Goal: Task Accomplishment & Management: Use online tool/utility

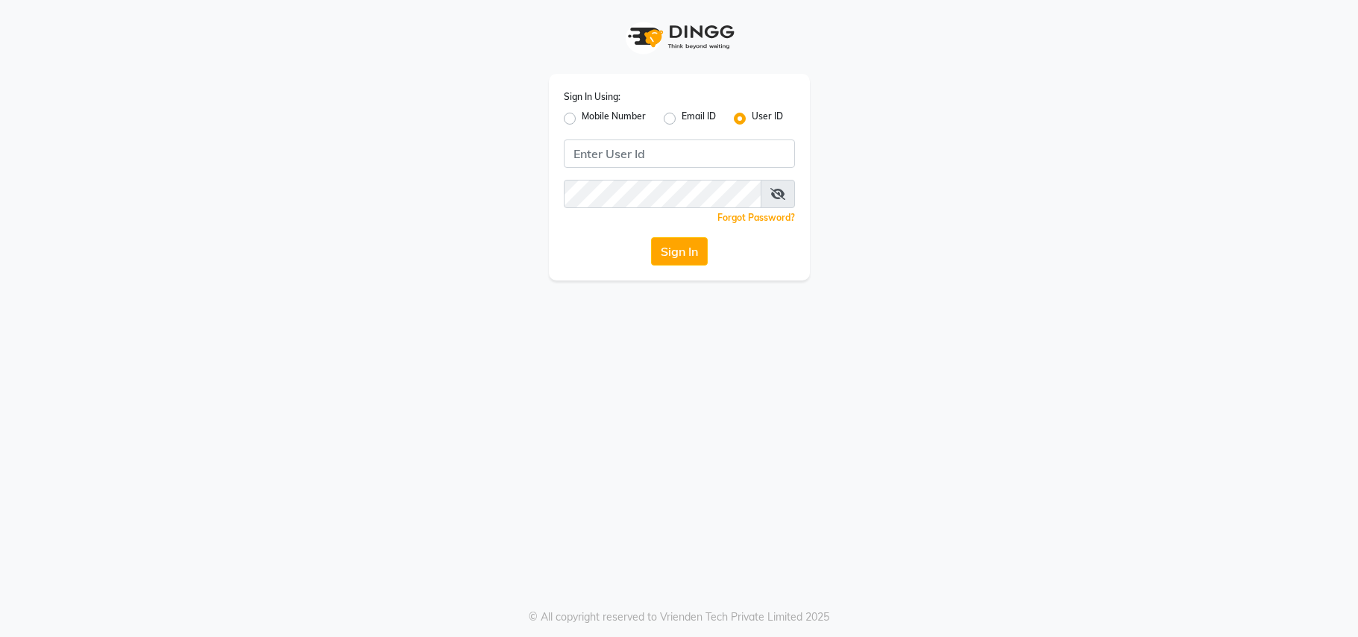
click at [699, 157] on input "Username" at bounding box center [679, 153] width 231 height 28
type input "ravi salon"
click at [651, 237] on button "Sign In" at bounding box center [679, 251] width 57 height 28
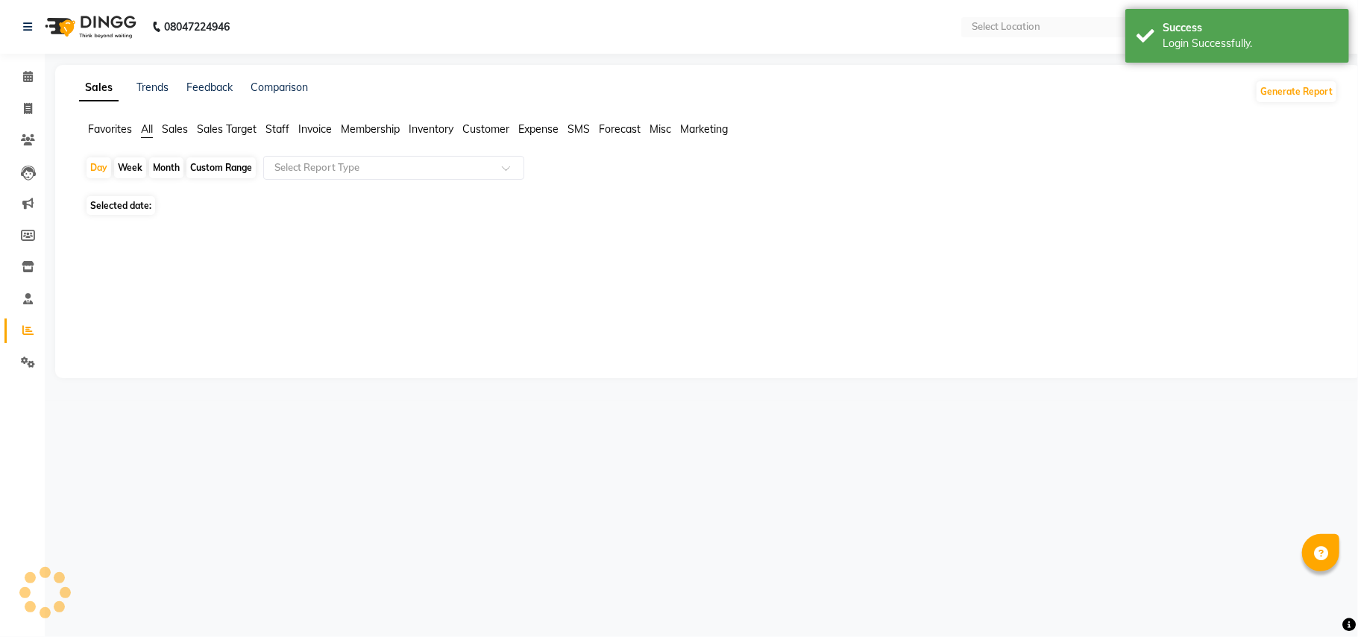
select select "en"
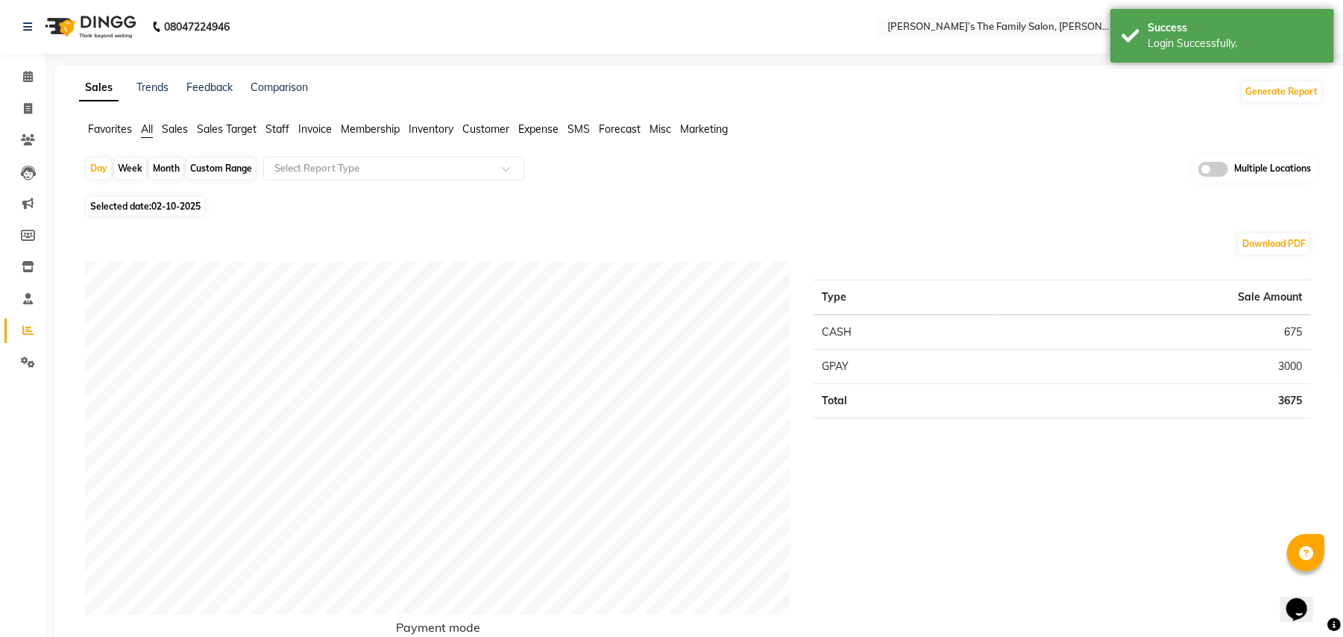
click at [316, 126] on span "Invoice" at bounding box center [315, 128] width 34 height 13
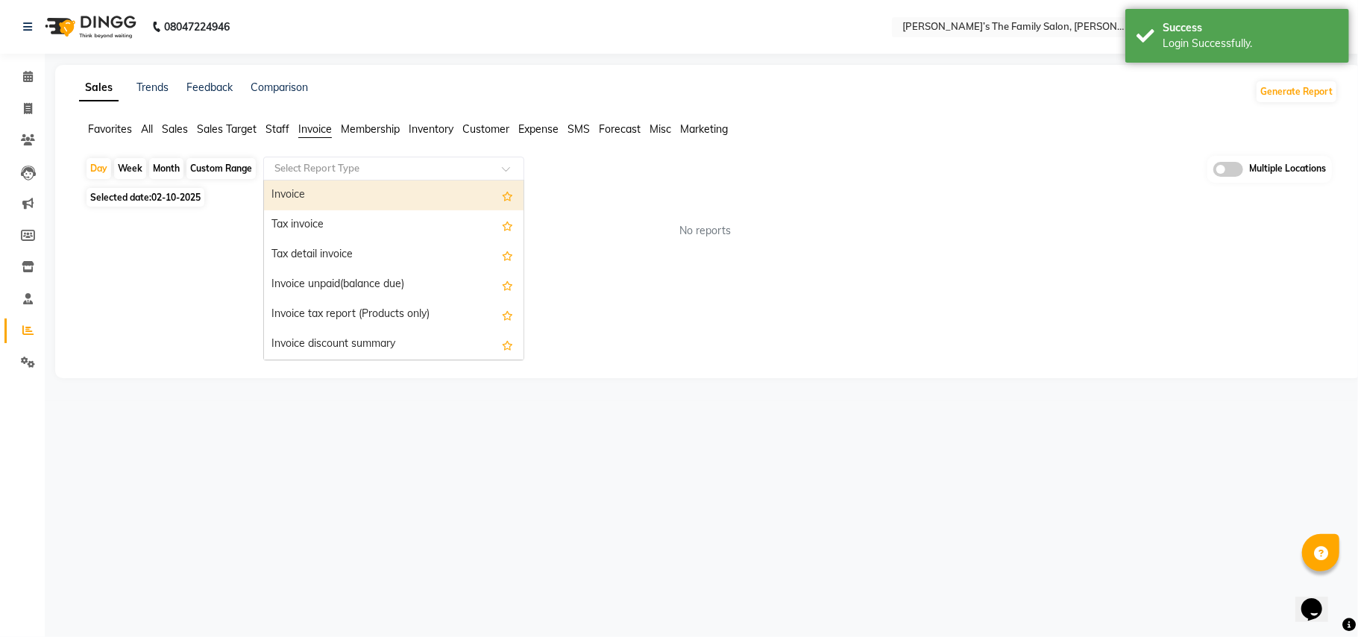
click at [333, 163] on input "text" at bounding box center [378, 168] width 215 height 15
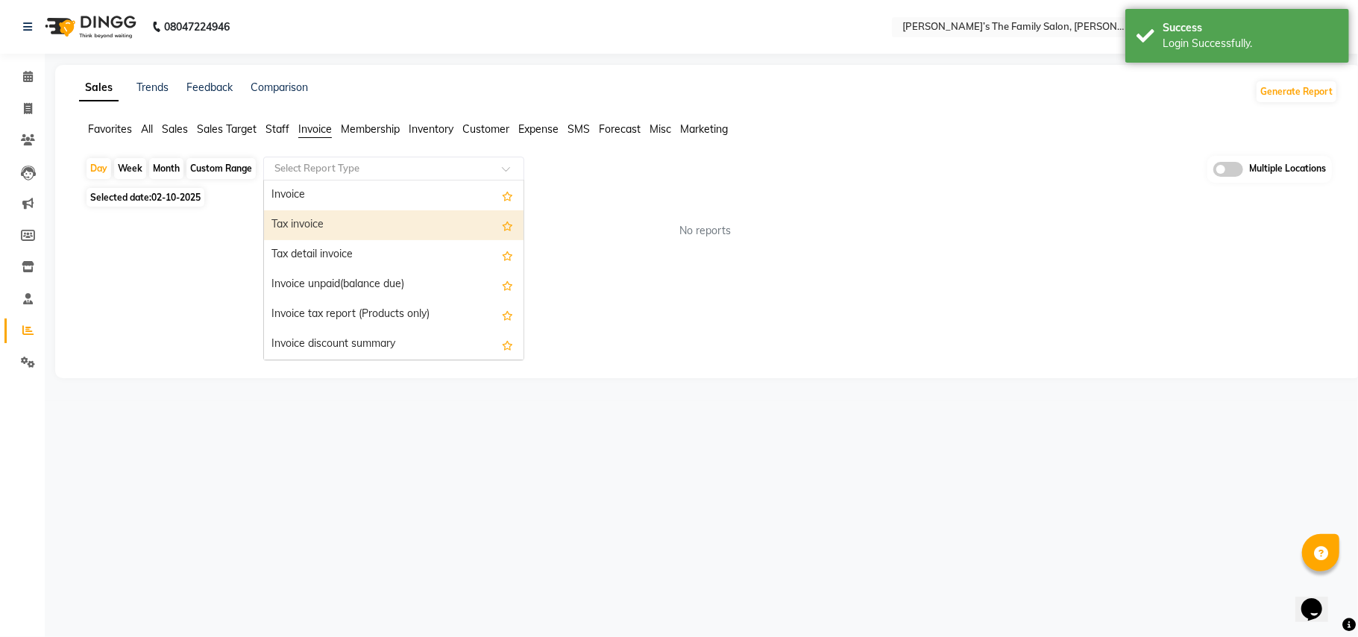
click at [315, 218] on div "Tax invoice" at bounding box center [393, 225] width 259 height 30
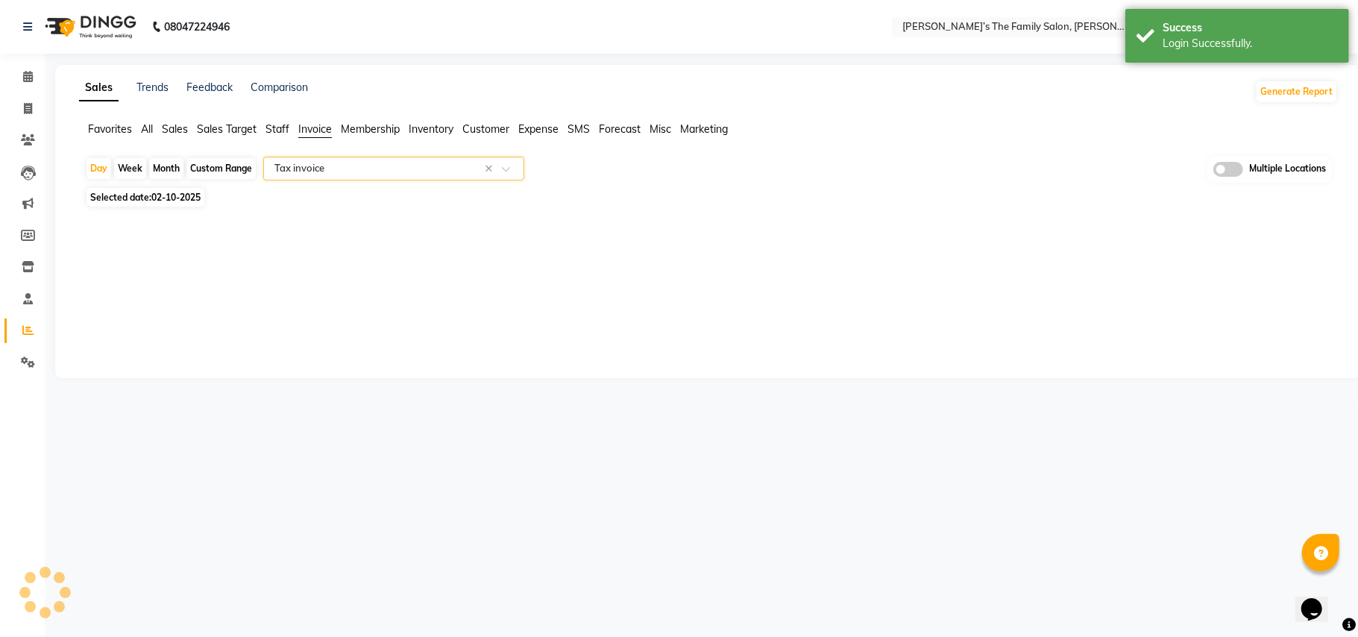
select select "full_report"
select select "csv"
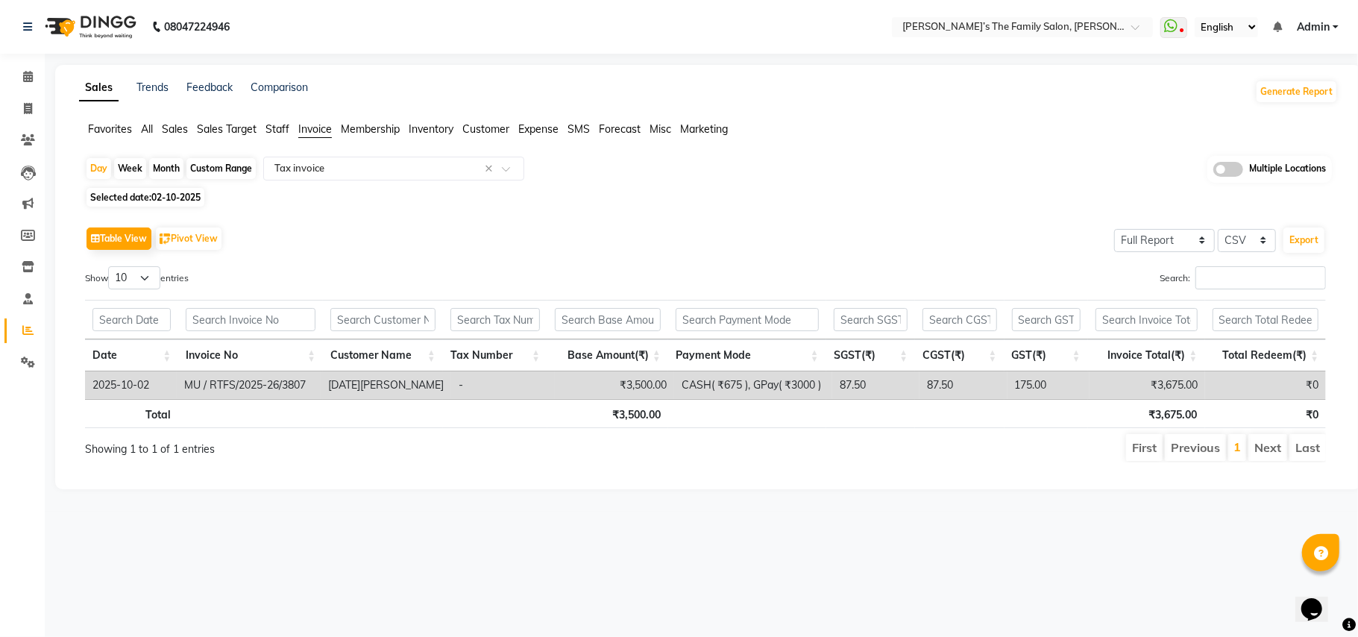
click at [166, 166] on div "Month" at bounding box center [166, 168] width 34 height 21
select select "10"
select select "2025"
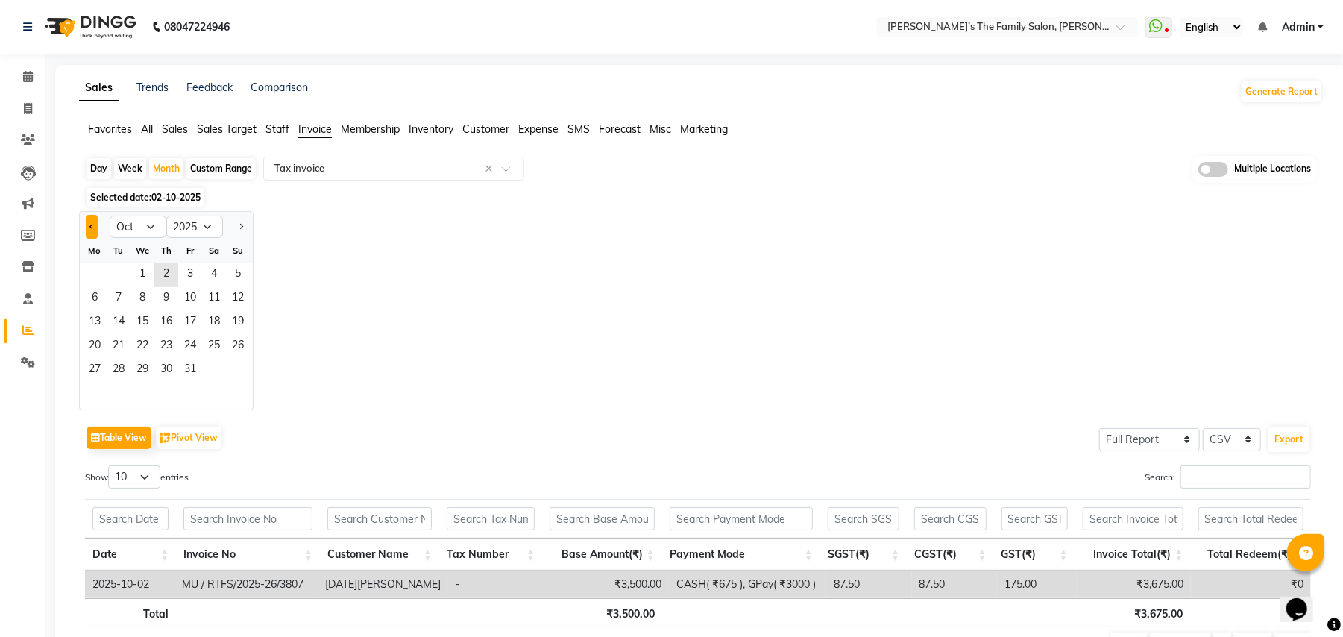
click at [87, 224] on button "Previous month" at bounding box center [92, 227] width 12 height 24
select select "9"
click at [95, 277] on span "1" at bounding box center [95, 275] width 24 height 24
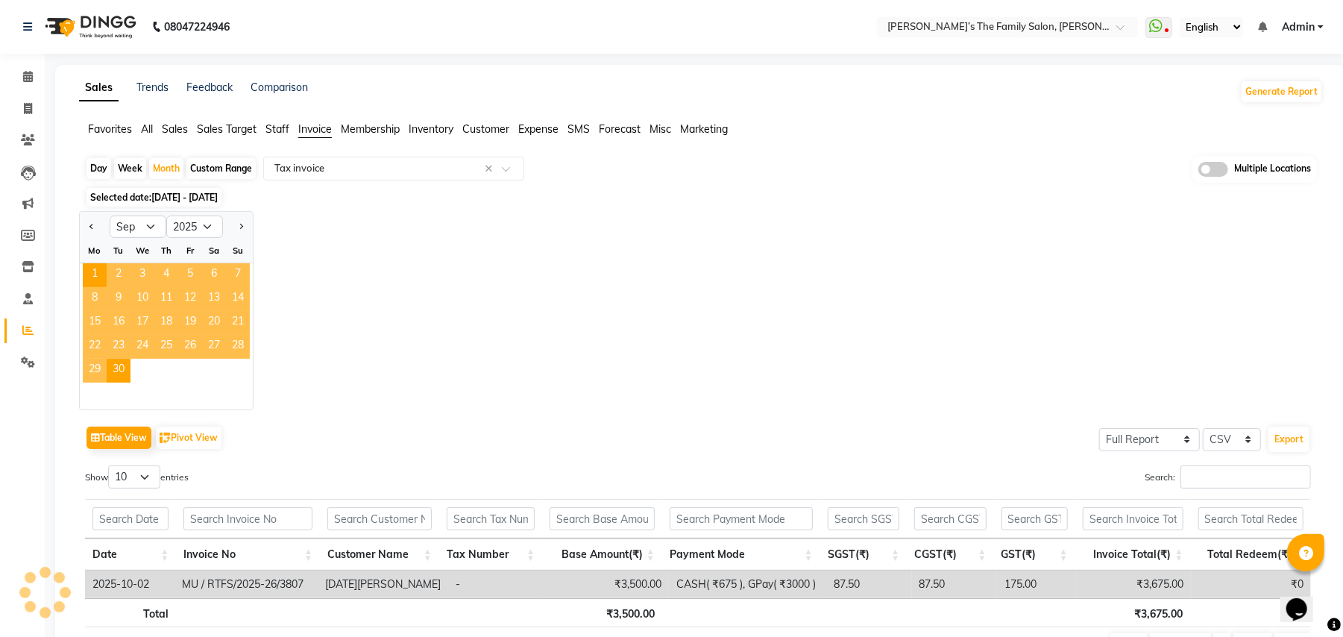
click at [314, 189] on div "Selected date: [DATE] - [DATE]" at bounding box center [704, 197] width 1238 height 16
click at [928, 356] on div "Jan Feb Mar Apr May Jun [DATE] Aug Sep Oct Nov [DATE] 2016 2017 2018 2019 2020 …" at bounding box center [701, 310] width 1244 height 199
click at [923, 252] on div "Jan Feb Mar Apr May Jun [DATE] Aug Sep Oct Nov [DATE] 2016 2017 2018 2019 2020 …" at bounding box center [701, 310] width 1244 height 199
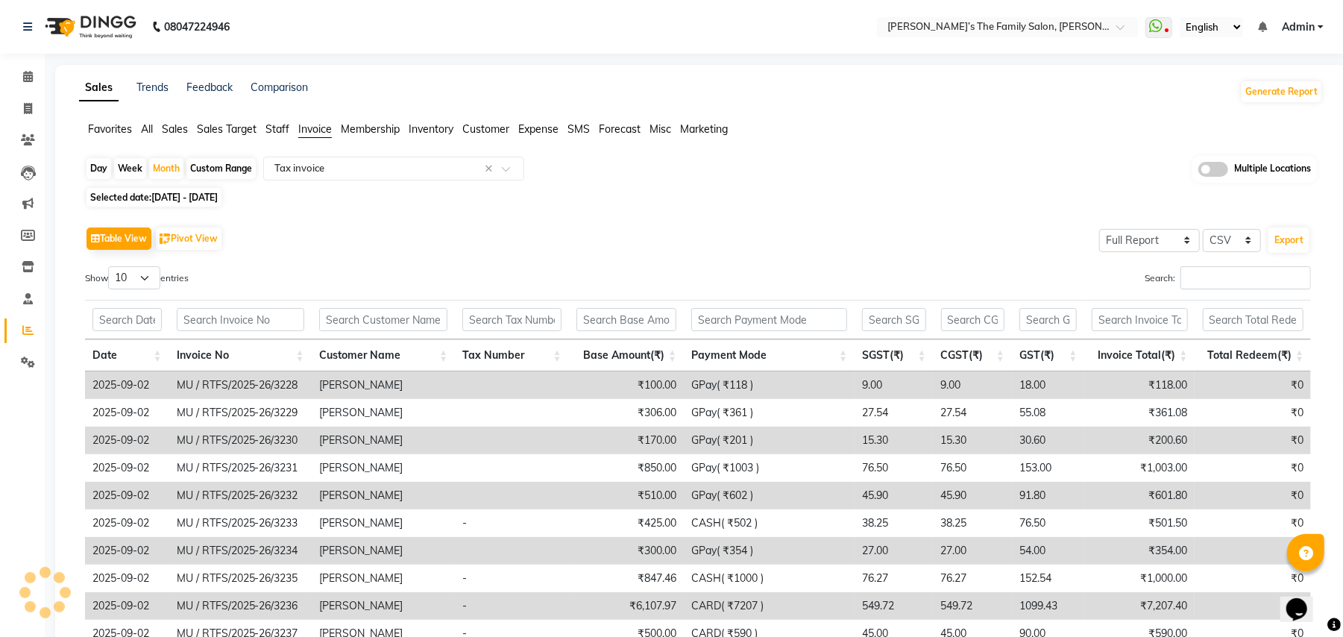
click at [762, 248] on div "Table View Pivot View Select Full Report Filtered Report Select CSV PDF Export" at bounding box center [698, 238] width 1226 height 31
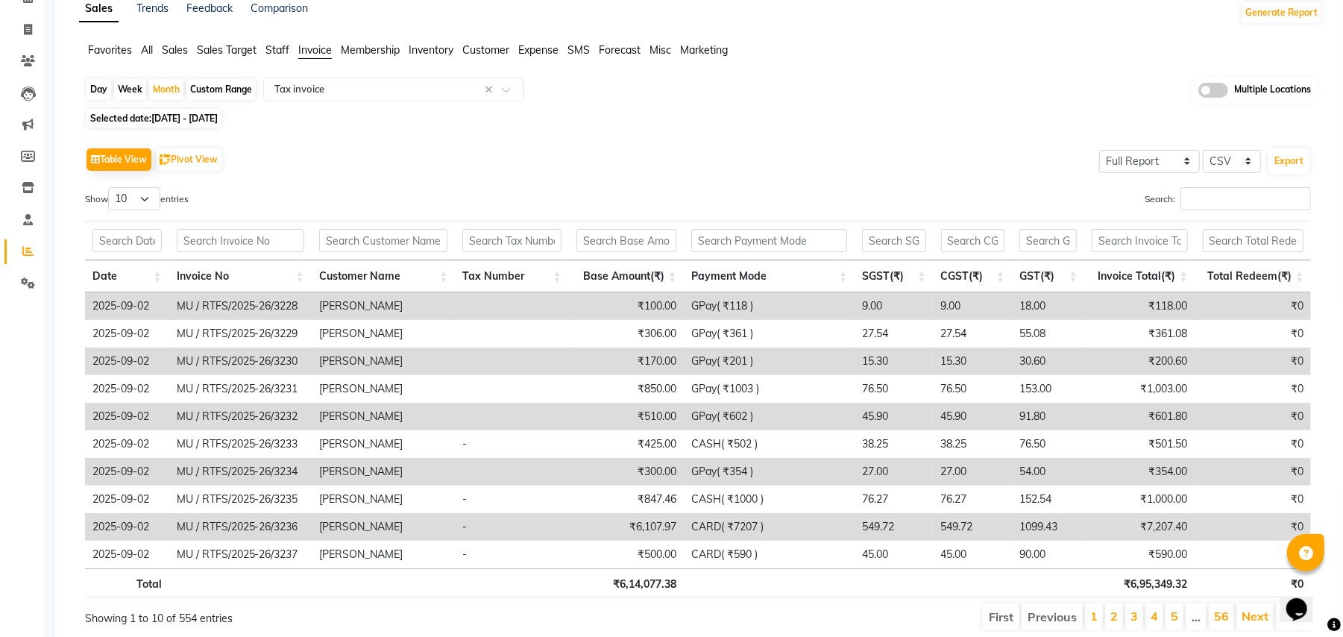
scroll to position [141, 0]
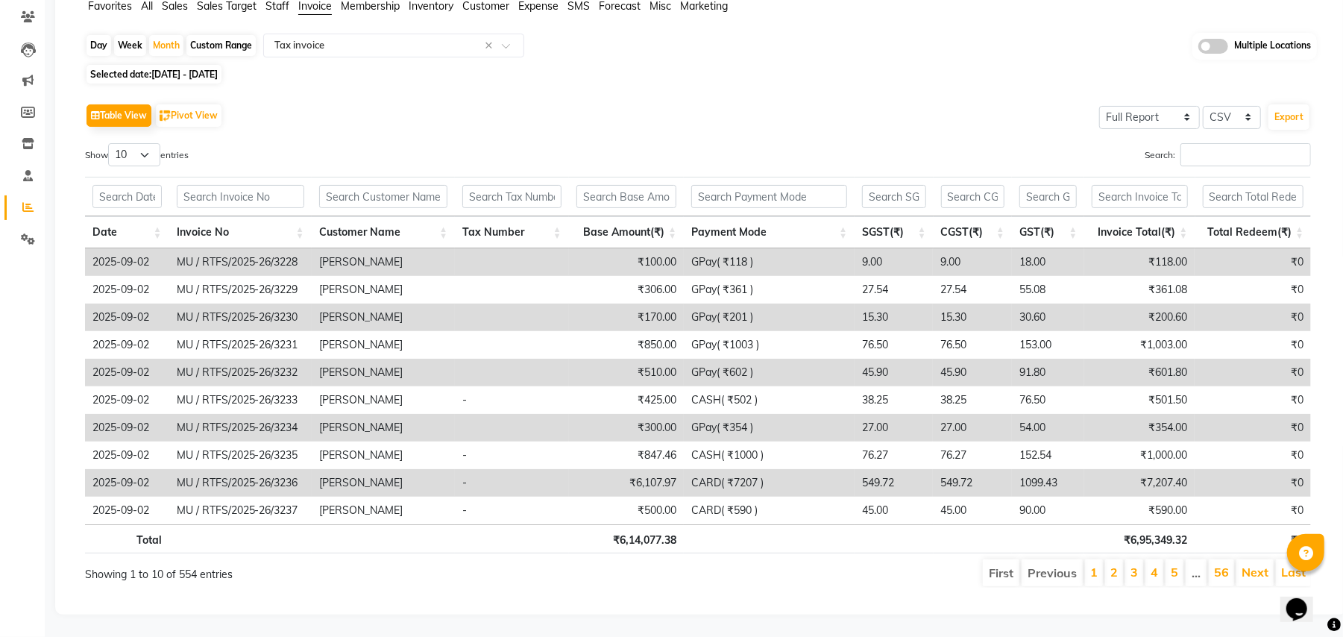
click at [761, 100] on div "Table View Pivot View Select Full Report Filtered Report Select CSV PDF Export" at bounding box center [698, 115] width 1226 height 31
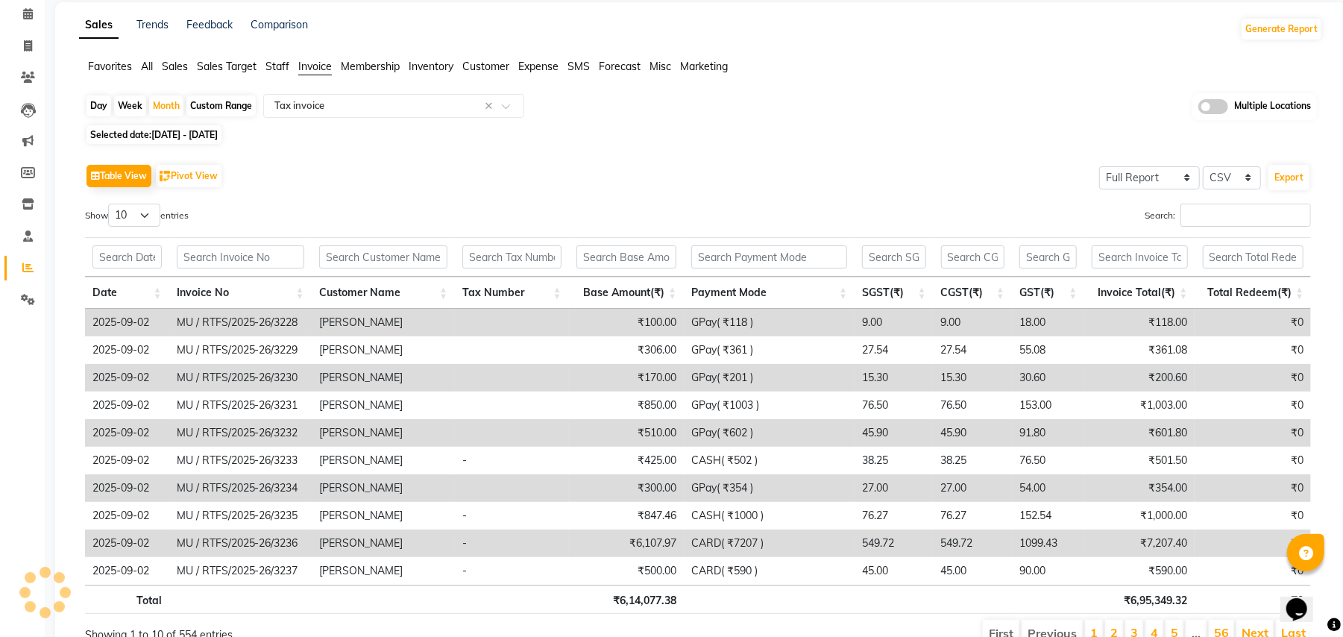
scroll to position [0, 0]
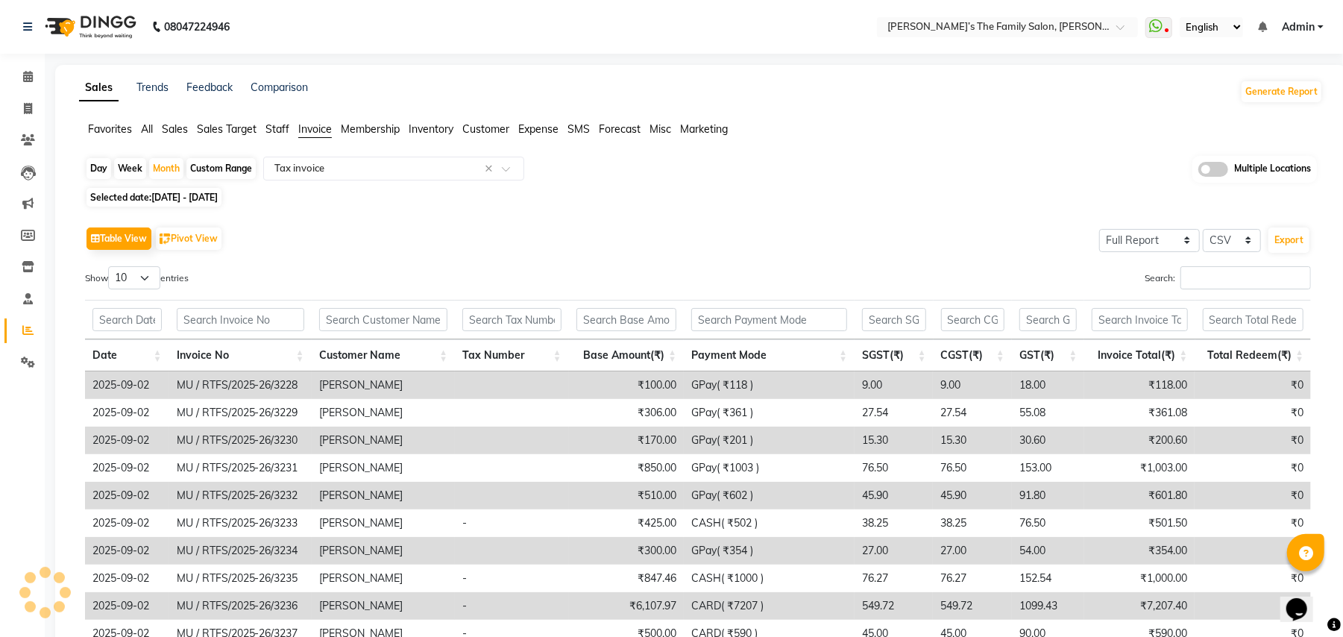
click at [279, 126] on span "Staff" at bounding box center [277, 128] width 24 height 13
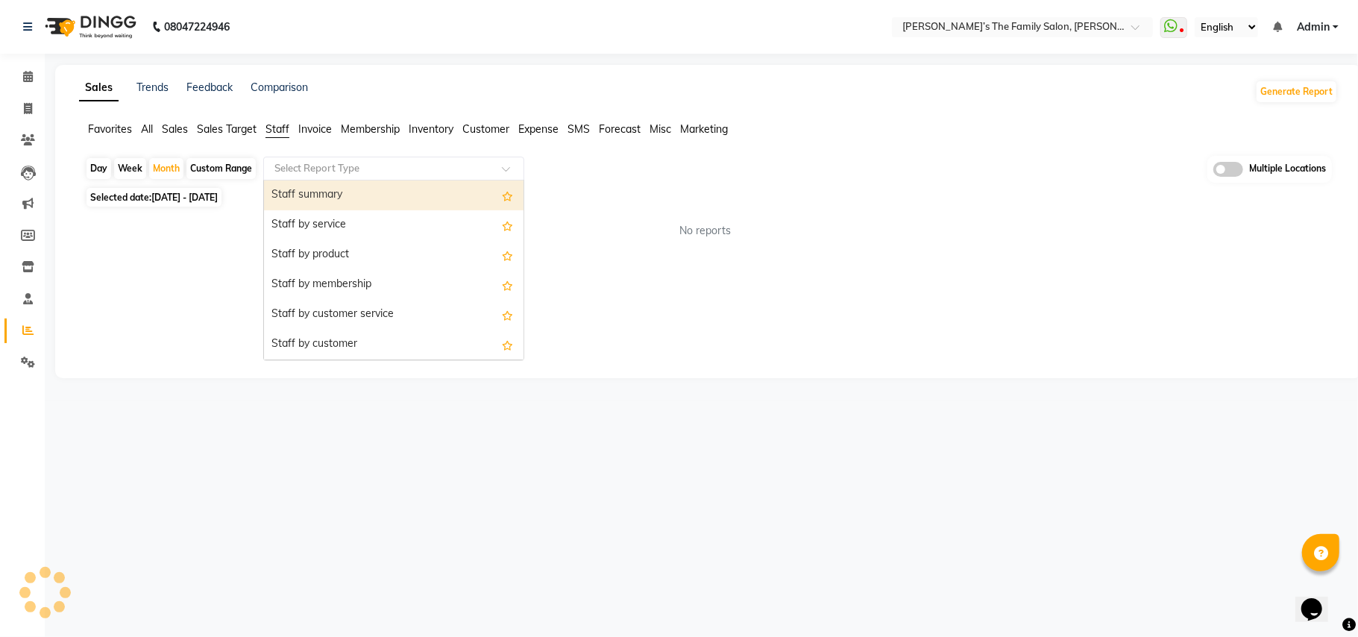
click at [308, 174] on input "text" at bounding box center [378, 168] width 215 height 15
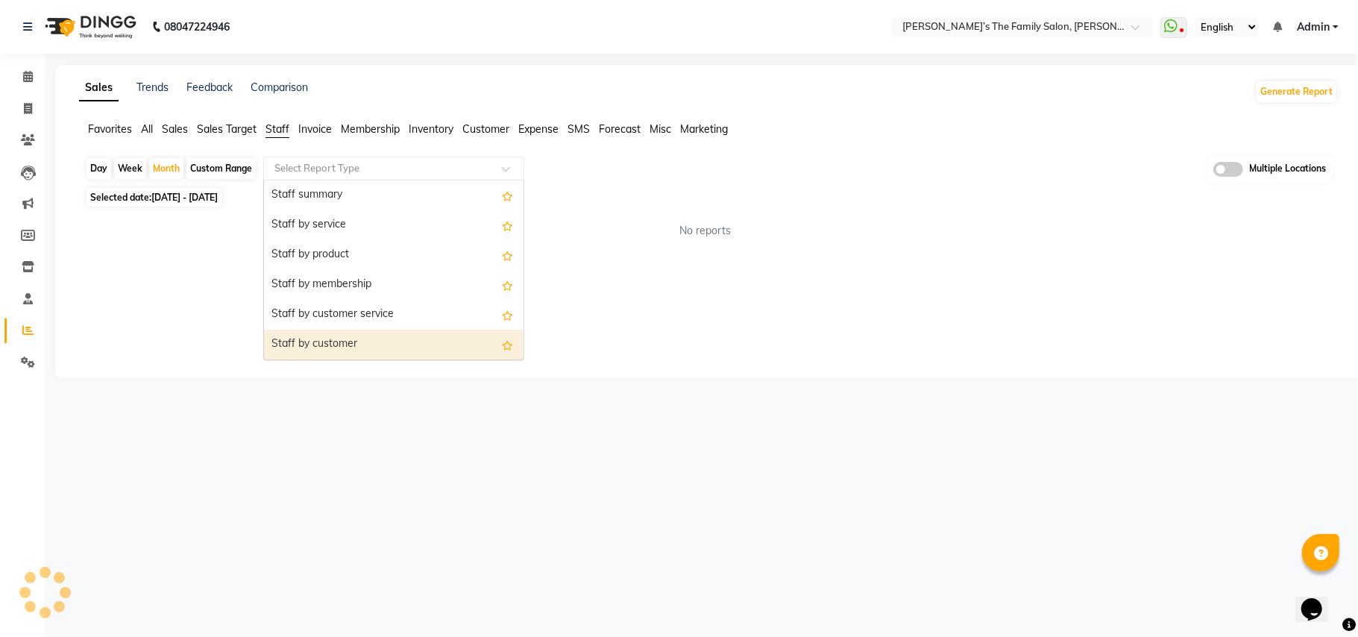
click at [316, 349] on div "Staff by customer" at bounding box center [393, 345] width 259 height 30
select select "full_report"
select select "csv"
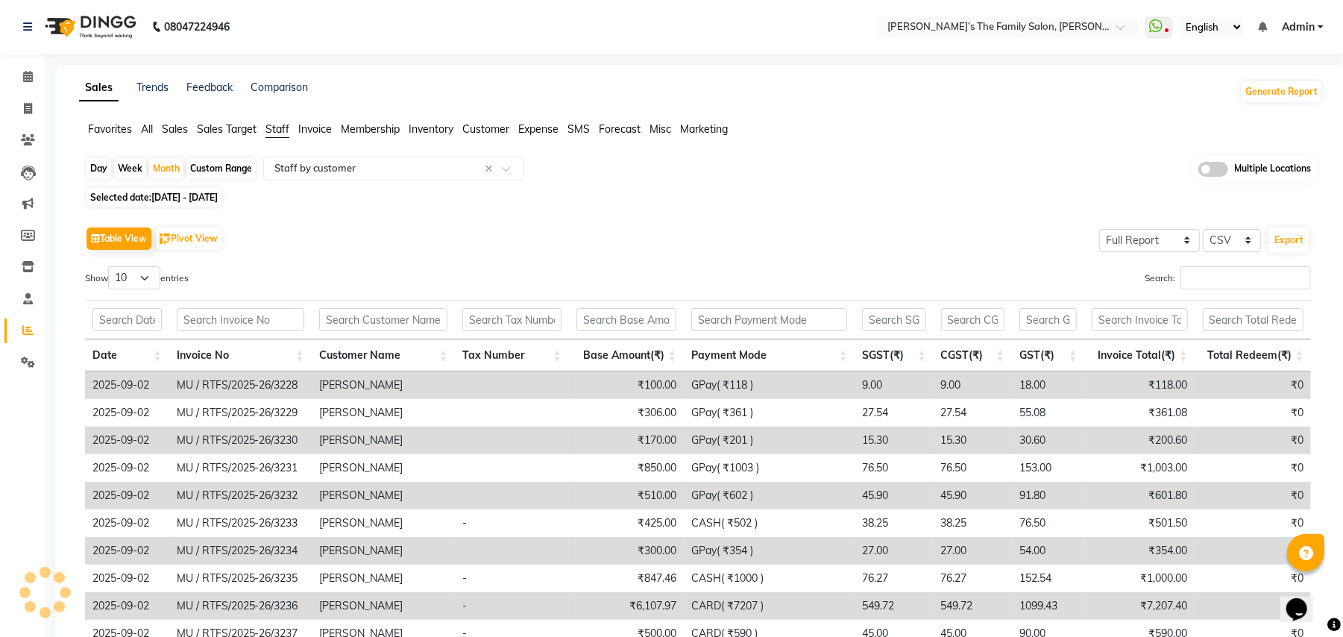
click at [556, 230] on div "Table View Pivot View Select Full Report Filtered Report Select CSV PDF Export" at bounding box center [698, 238] width 1226 height 31
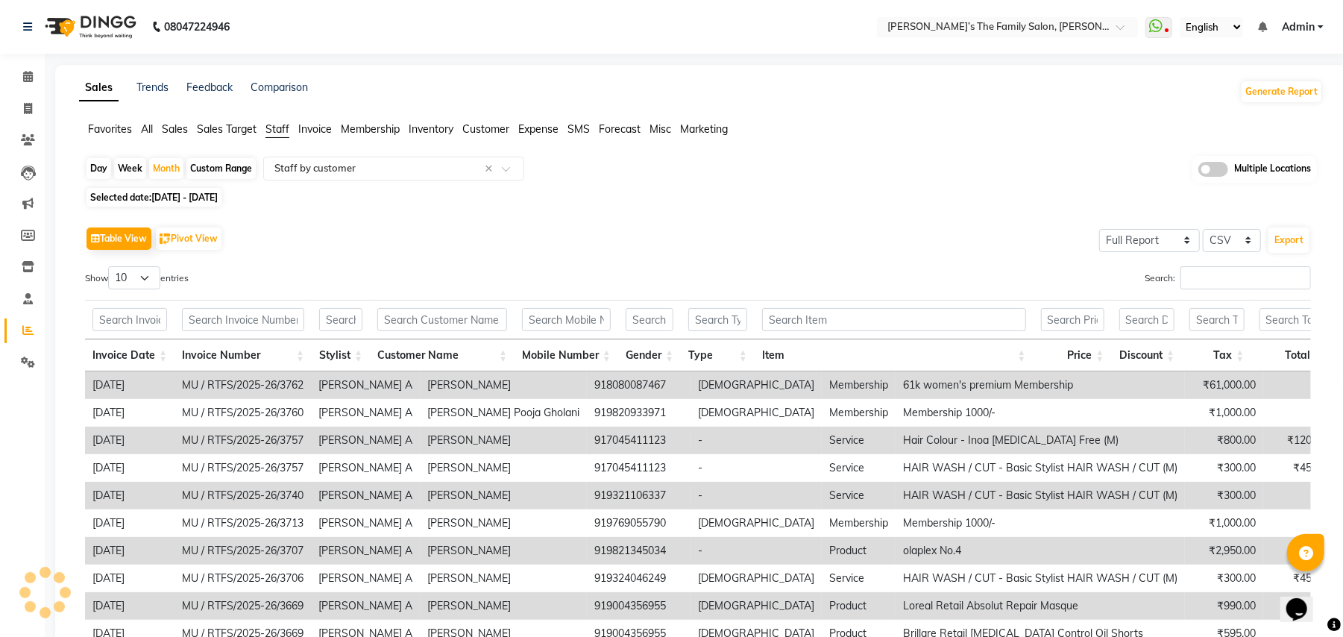
click at [890, 174] on div "Day Week Month Custom Range Select Report Type × Staff by customer × Multiple L…" at bounding box center [701, 170] width 1232 height 28
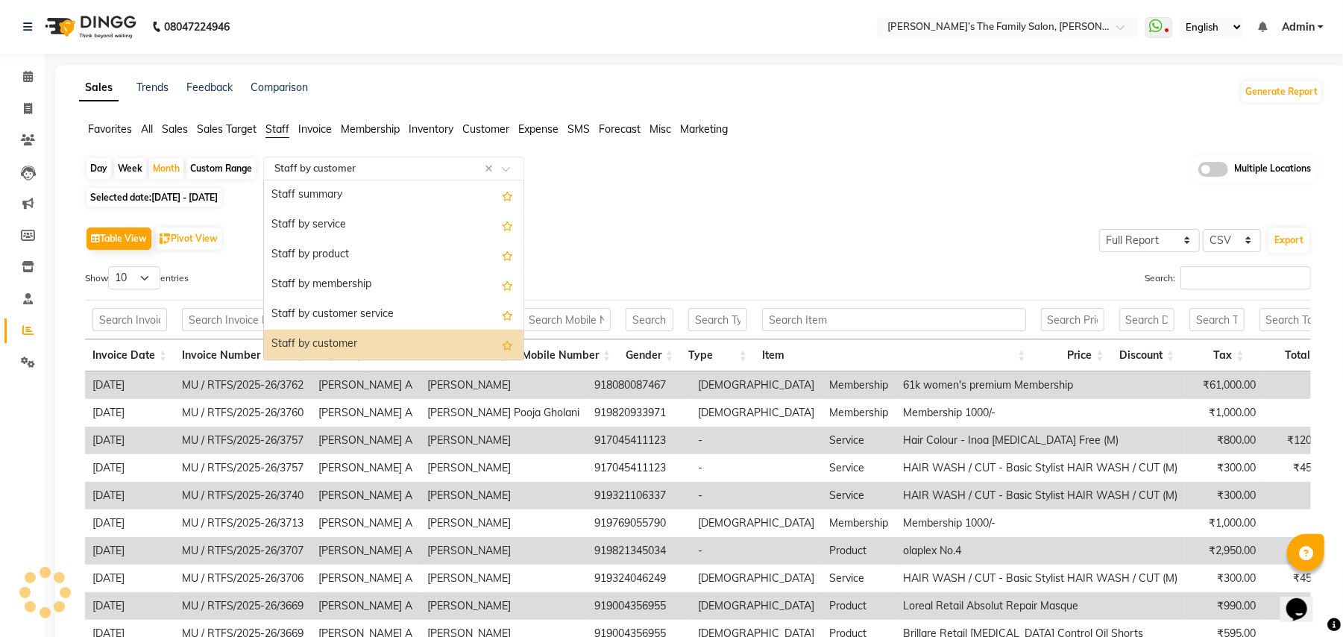
click at [403, 173] on input "text" at bounding box center [378, 168] width 215 height 15
click at [338, 350] on div "Staff by customer" at bounding box center [393, 345] width 259 height 30
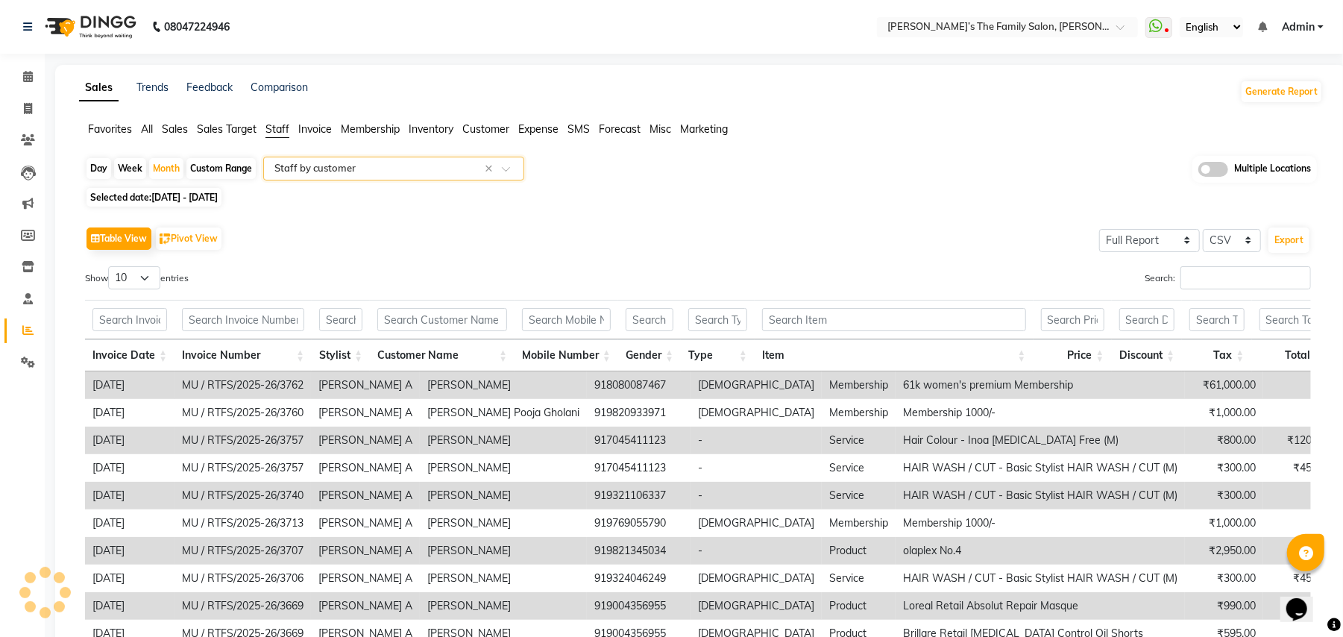
click at [343, 254] on div "Table View Pivot View Select Full Report Filtered Report Select CSV PDF Export" at bounding box center [698, 238] width 1226 height 31
click at [1343, 591] on html "08047224946 Select Location × [PERSON_NAME]’s The Family Salon, [PERSON_NAME] W…" at bounding box center [671, 318] width 1343 height 637
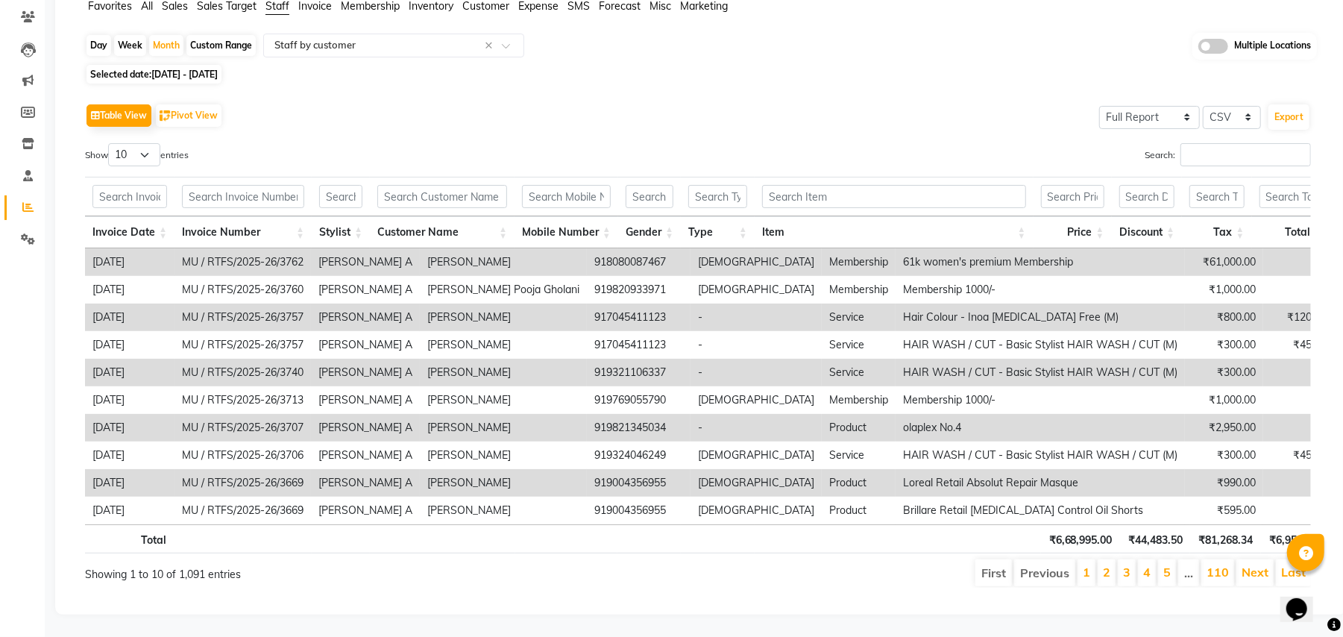
drag, startPoint x: 1357, startPoint y: 1, endPoint x: 877, endPoint y: 142, distance: 500.2
click at [877, 172] on div "Invoice Date Invoice Number Stylist Customer Name Mobile Number Gender Type Ite…" at bounding box center [698, 210] width 1226 height 76
